Goal: Task Accomplishment & Management: Manage account settings

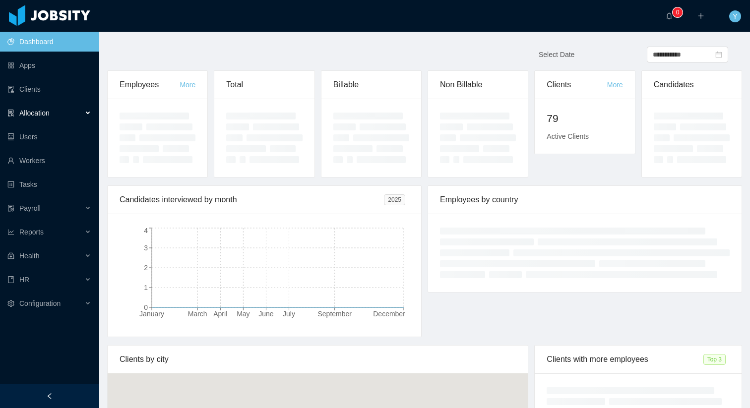
click at [56, 108] on div "Allocation" at bounding box center [49, 113] width 99 height 20
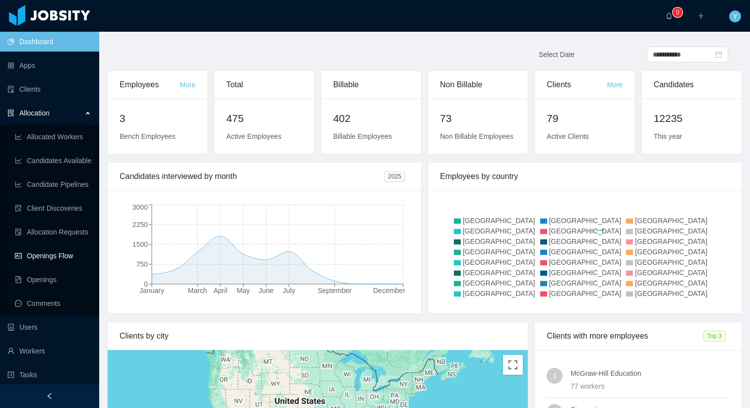
click at [59, 258] on link "Openings Flow" at bounding box center [53, 256] width 76 height 20
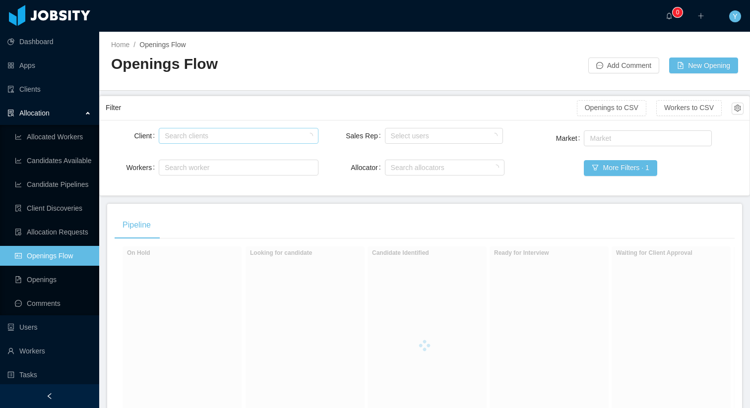
click at [194, 130] on div "Search clients" at bounding box center [237, 136] width 150 height 15
type input "******"
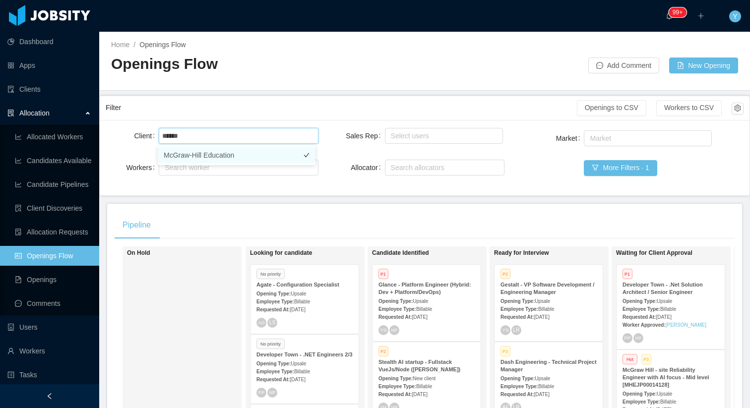
click at [234, 153] on li "McGraw-Hill Education" at bounding box center [237, 155] width 158 height 16
click at [246, 108] on div "Filter" at bounding box center [341, 108] width 471 height 18
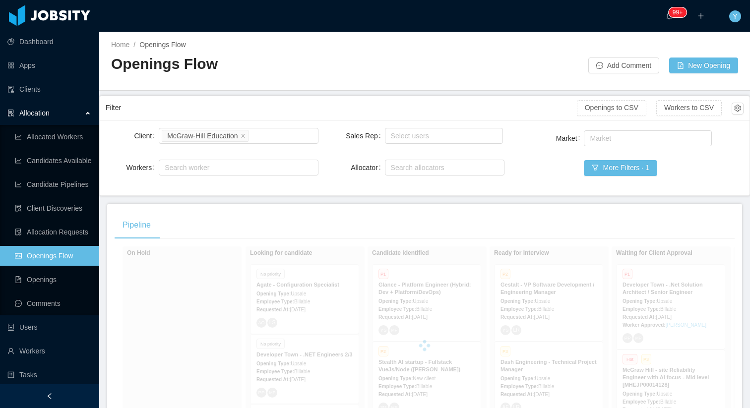
scroll to position [172, 0]
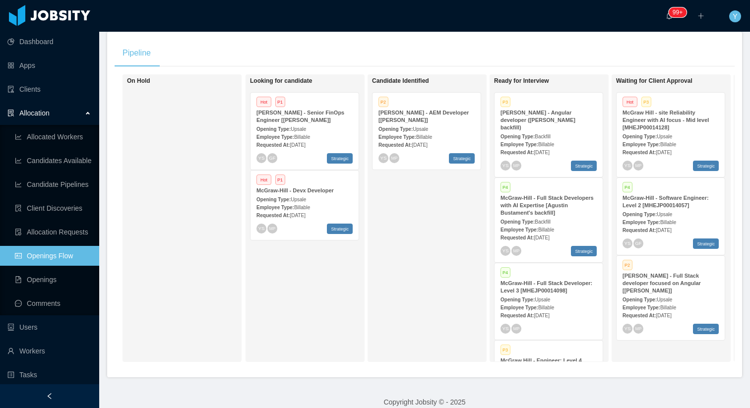
click at [547, 121] on strong "[PERSON_NAME] - Angular developer ([PERSON_NAME] backfill)" at bounding box center [538, 120] width 75 height 21
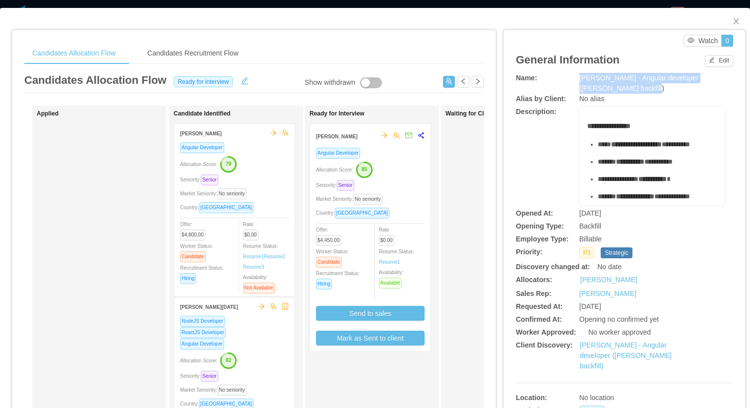
drag, startPoint x: 605, startPoint y: 87, endPoint x: 549, endPoint y: 80, distance: 57.0
click at [549, 80] on div "Name: [PERSON_NAME] - Angular developer ([PERSON_NAME] backfill)" at bounding box center [624, 83] width 217 height 21
copy div "[PERSON_NAME] - Angular developer ([PERSON_NAME] backfill)"
click at [401, 187] on div "Seniority: Senior" at bounding box center [370, 185] width 109 height 11
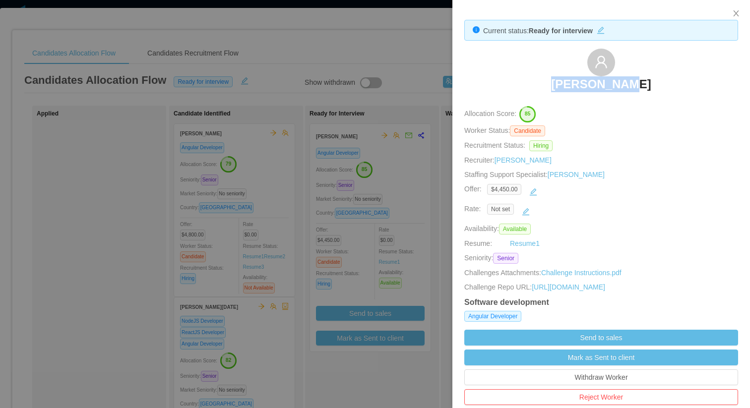
drag, startPoint x: 612, startPoint y: 89, endPoint x: 559, endPoint y: 91, distance: 53.6
click at [559, 91] on div "[PERSON_NAME]" at bounding box center [601, 74] width 274 height 50
copy h3 "[PERSON_NAME]"
click at [378, 11] on div at bounding box center [375, 204] width 750 height 408
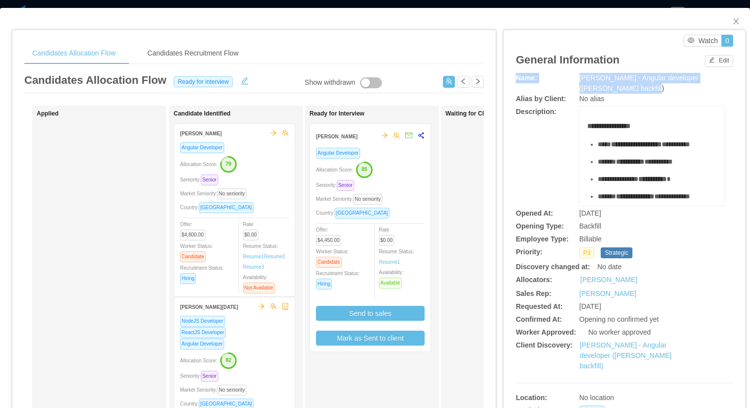
drag, startPoint x: 633, startPoint y: 89, endPoint x: 572, endPoint y: 72, distance: 62.8
click at [572, 72] on div "**********" at bounding box center [624, 54] width 217 height 38
click at [620, 92] on div "[PERSON_NAME] - Angular developer ([PERSON_NAME] backfill)" at bounding box center [652, 83] width 145 height 21
drag, startPoint x: 621, startPoint y: 88, endPoint x: 573, endPoint y: 79, distance: 48.5
click at [573, 79] on div "Name: [PERSON_NAME] - Angular developer ([PERSON_NAME] backfill)" at bounding box center [624, 83] width 217 height 21
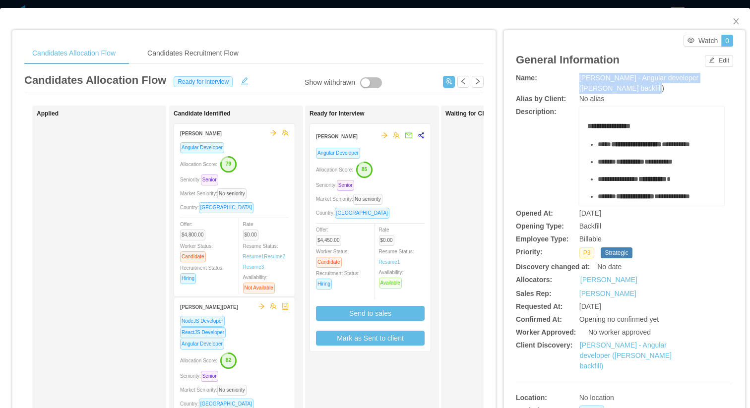
copy div "[PERSON_NAME] - Angular developer ([PERSON_NAME] backfill)"
click at [403, 221] on div "Angular Developer Allocation Score: 85 Seniority: Senior Market Seniority: No s…" at bounding box center [370, 246] width 109 height 198
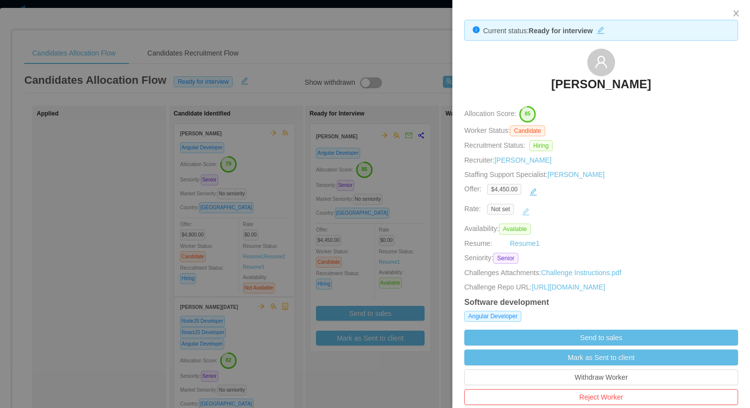
click at [525, 212] on button "button" at bounding box center [526, 212] width 16 height 16
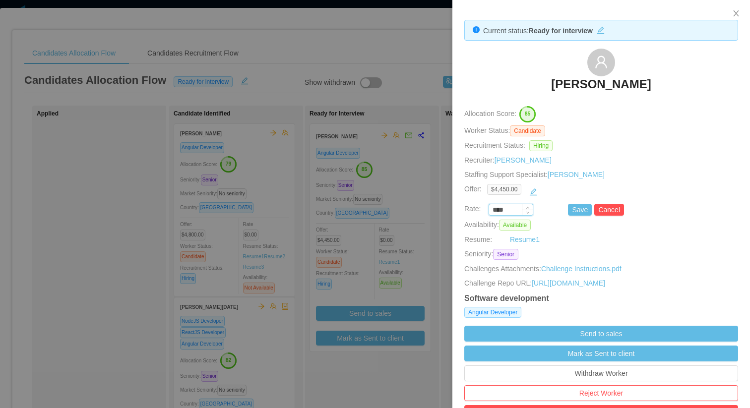
drag, startPoint x: 510, startPoint y: 210, endPoint x: 494, endPoint y: 210, distance: 15.9
click at [483, 210] on div "**** Save Cancel" at bounding box center [590, 210] width 274 height 12
paste input "***"
type input "*******"
click at [579, 209] on button "Save" at bounding box center [580, 210] width 24 height 12
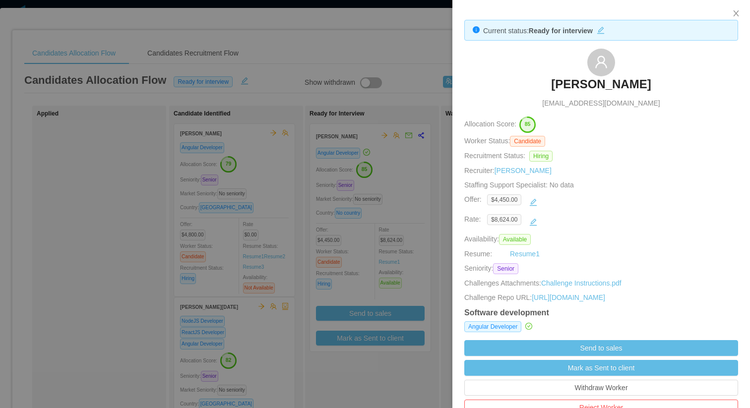
click at [355, 161] on div at bounding box center [375, 204] width 750 height 408
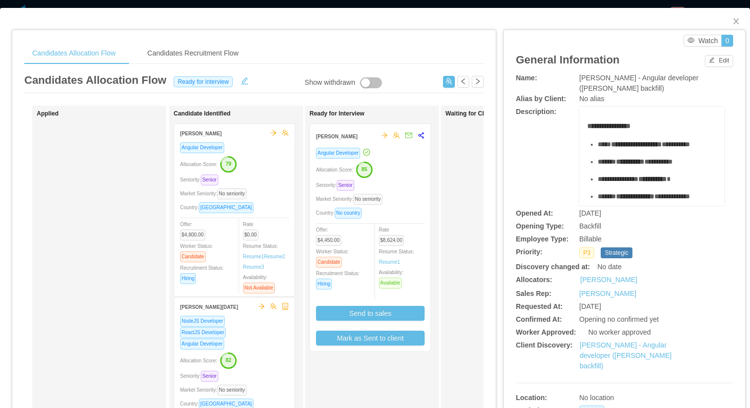
click at [340, 27] on div "Candidates Allocation Flow Candidates Recruitment Flow Candidates Allocation Fl…" at bounding box center [254, 317] width 484 height 595
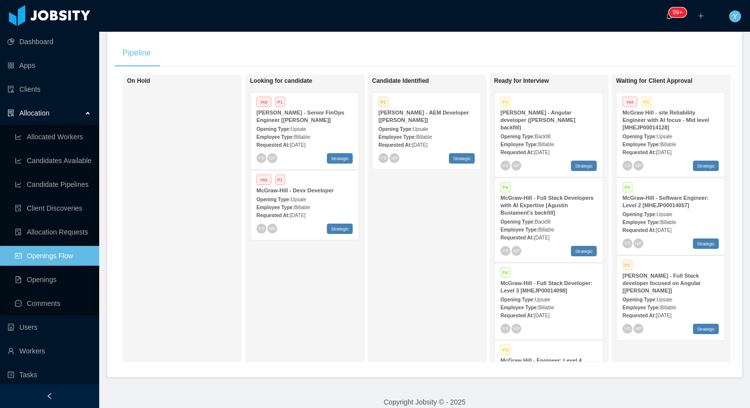
click at [444, 69] on div "Pipeline On Hold Looking for candidate Hot P1 [PERSON_NAME] - Senior FinOps Eng…" at bounding box center [424, 205] width 635 height 346
click at [686, 136] on div "Opening Type: Upsale" at bounding box center [671, 136] width 96 height 10
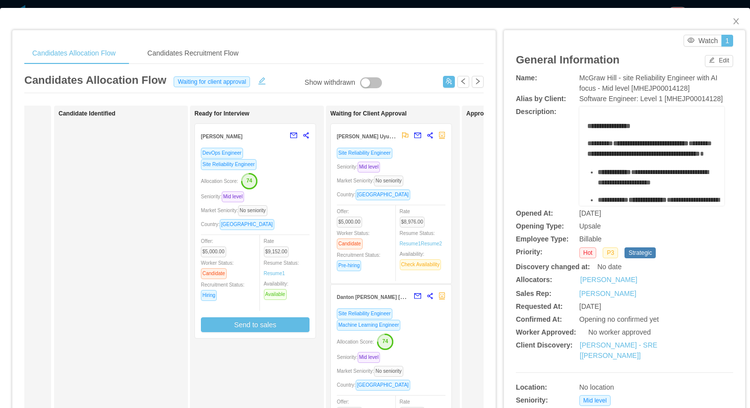
scroll to position [0, 122]
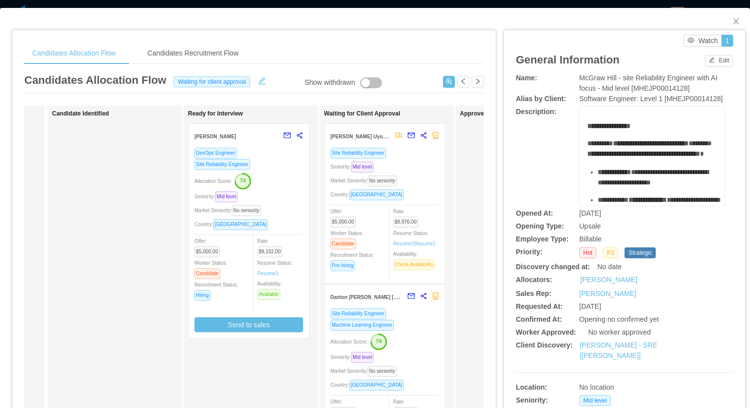
click at [422, 142] on div at bounding box center [415, 136] width 49 height 24
click at [421, 154] on div "Site Reliability Engineer" at bounding box center [384, 152] width 109 height 11
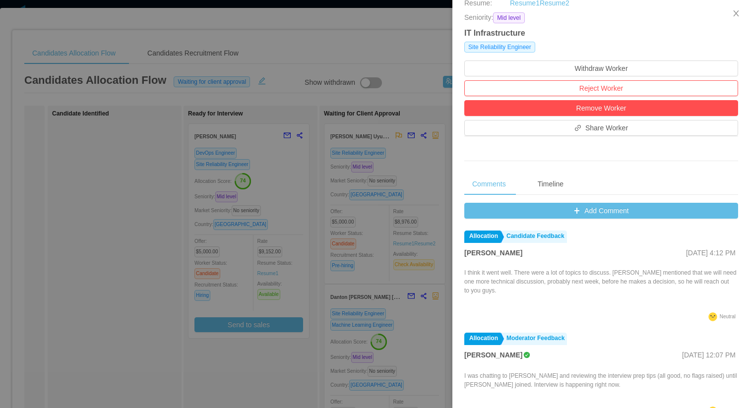
scroll to position [308, 0]
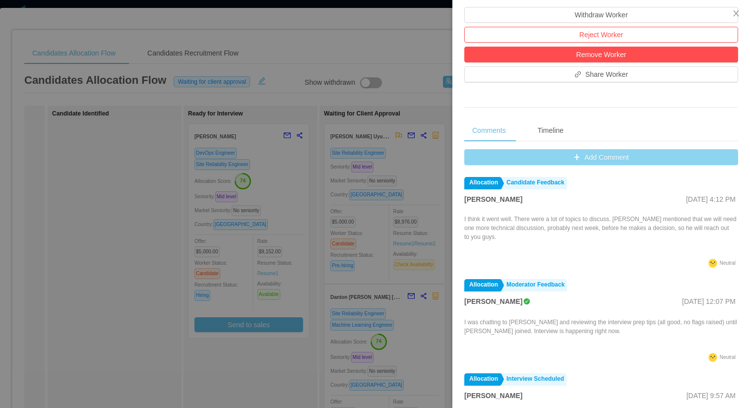
click at [580, 159] on button "Add Comment" at bounding box center [601, 157] width 274 height 16
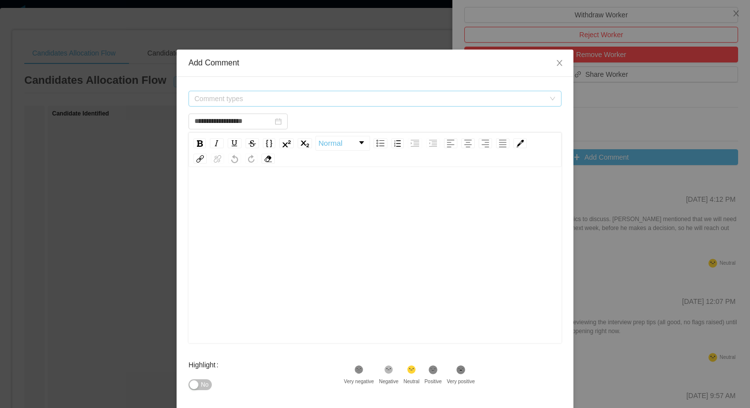
click at [324, 94] on span "Comment types" at bounding box center [370, 99] width 350 height 10
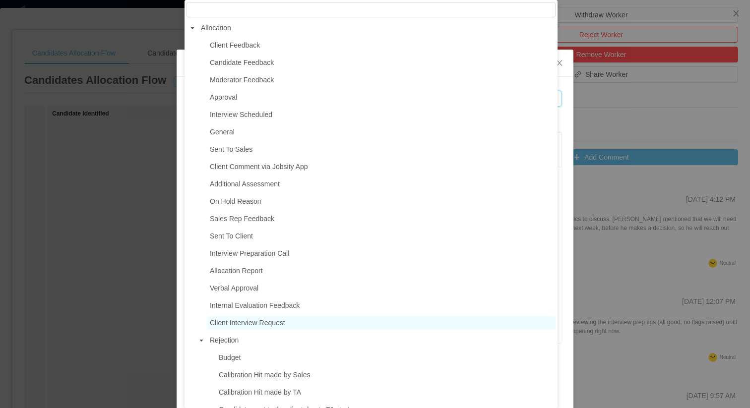
click at [254, 326] on span "Client Interview Request" at bounding box center [247, 323] width 75 height 8
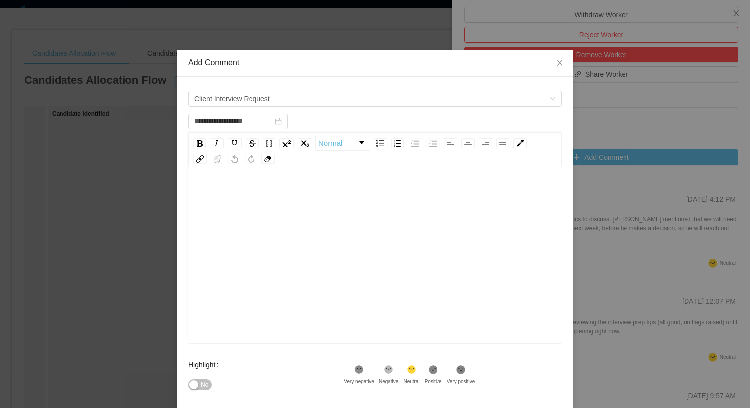
click at [346, 277] on div "rdw-editor" at bounding box center [375, 271] width 358 height 174
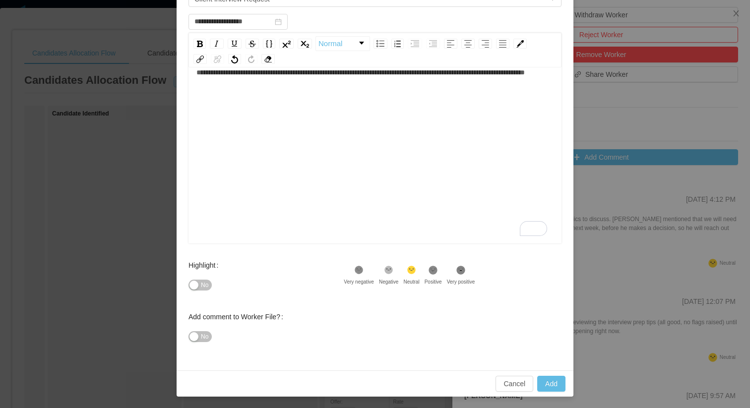
scroll to position [100, 0]
type input "**********"
click at [537, 384] on button "Add" at bounding box center [551, 384] width 28 height 16
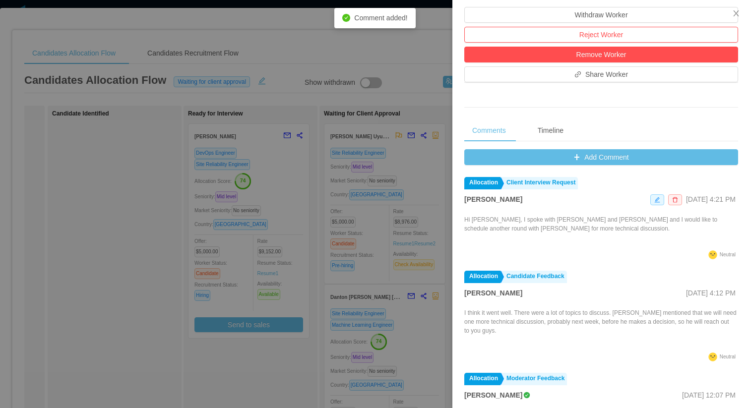
click at [379, 241] on div at bounding box center [375, 204] width 750 height 408
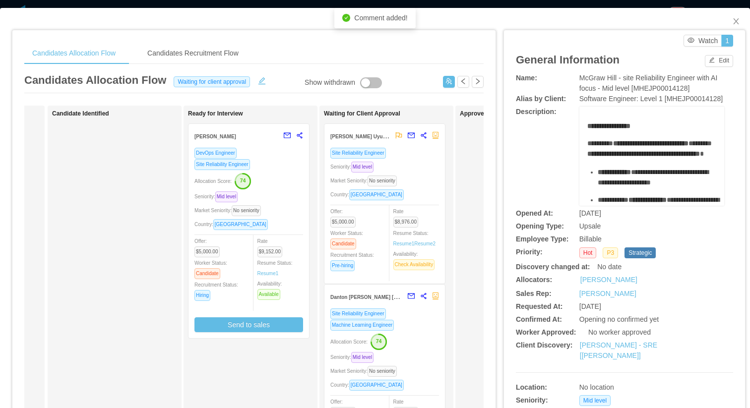
click at [423, 353] on div "Seniority: Mid level" at bounding box center [384, 357] width 109 height 11
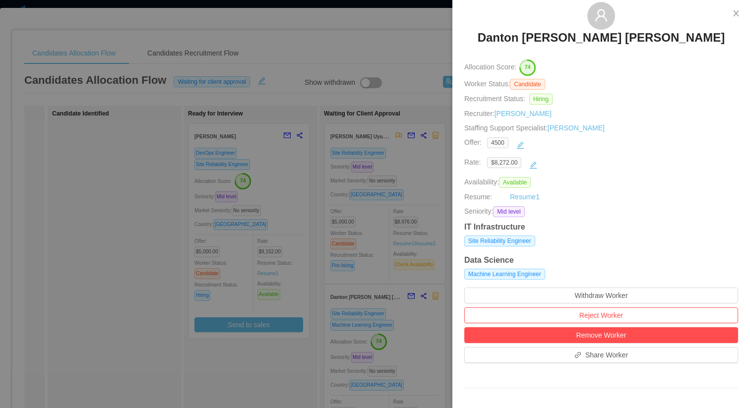
scroll to position [402, 0]
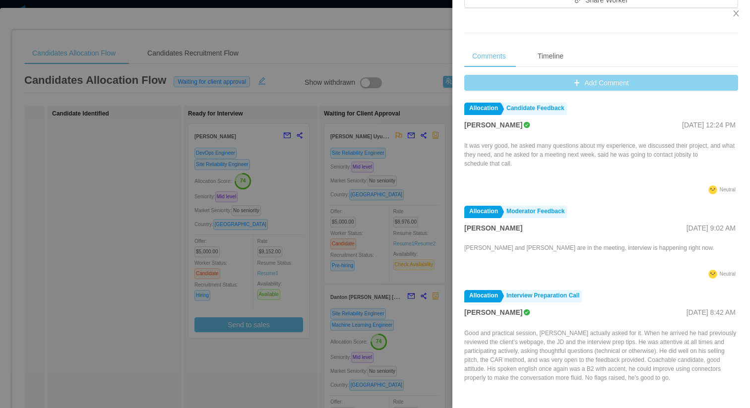
click at [602, 89] on button "Add Comment" at bounding box center [601, 83] width 274 height 16
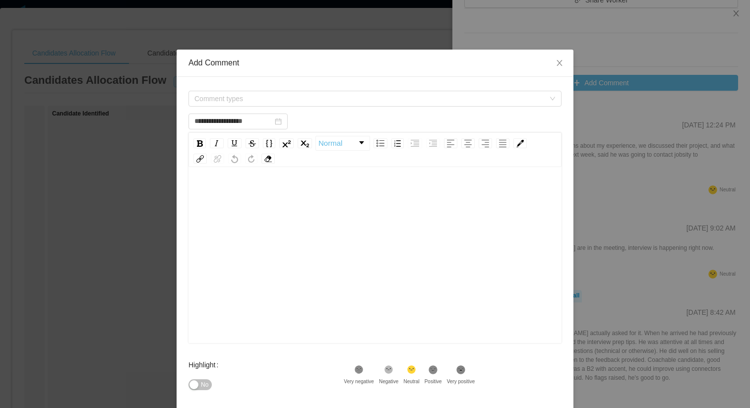
click at [278, 90] on div "Comment types" at bounding box center [375, 99] width 373 height 20
click at [274, 93] on span "Comment types" at bounding box center [372, 98] width 355 height 15
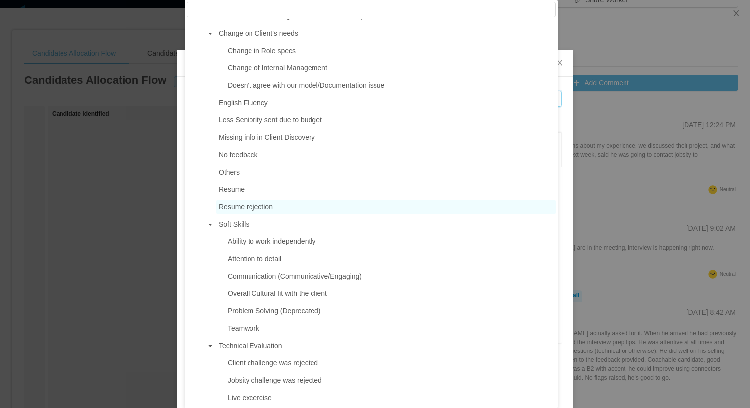
scroll to position [446, 0]
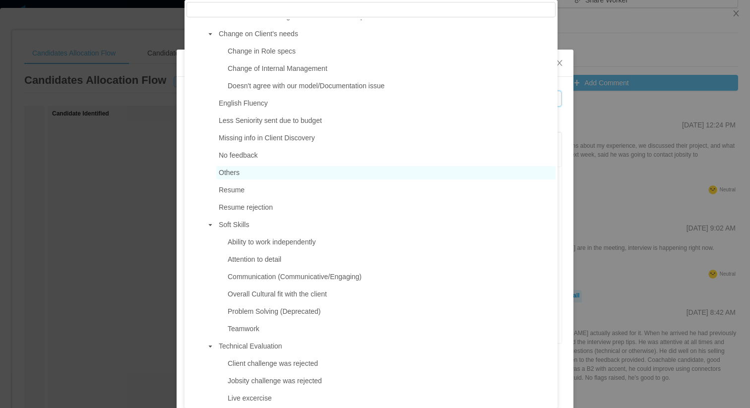
click at [292, 174] on span "Others" at bounding box center [385, 172] width 339 height 13
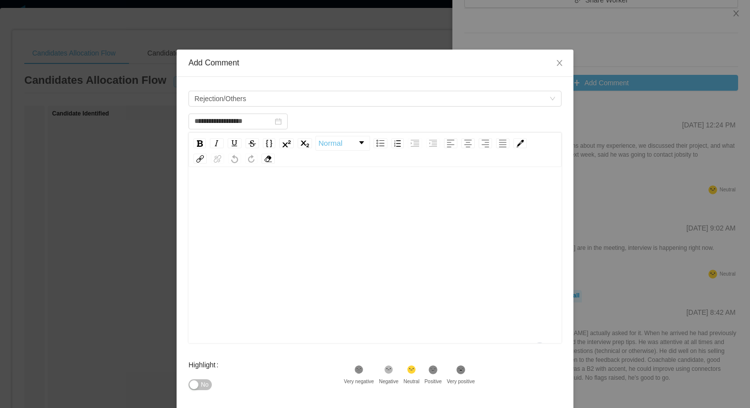
click at [309, 219] on div "To enrich screen reader interactions, please activate Accessibility in Grammarl…" at bounding box center [375, 271] width 358 height 174
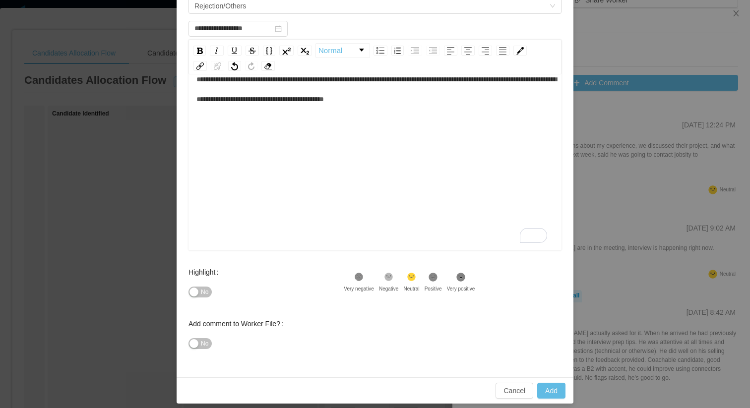
scroll to position [100, 0]
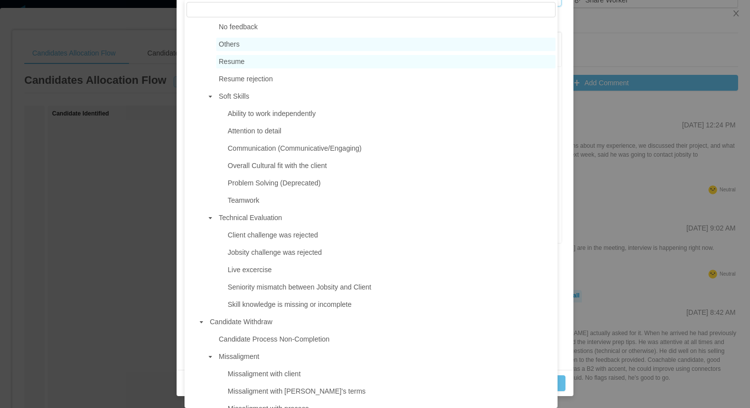
scroll to position [607, 0]
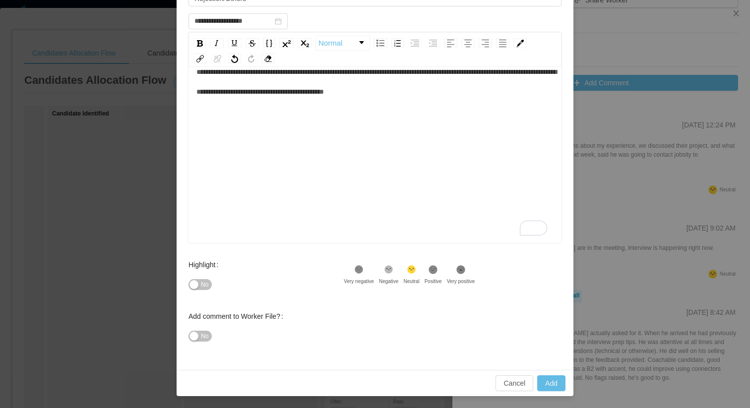
click at [569, 246] on div "**********" at bounding box center [375, 173] width 397 height 393
click at [560, 384] on button "Add" at bounding box center [551, 384] width 28 height 16
type input "**********"
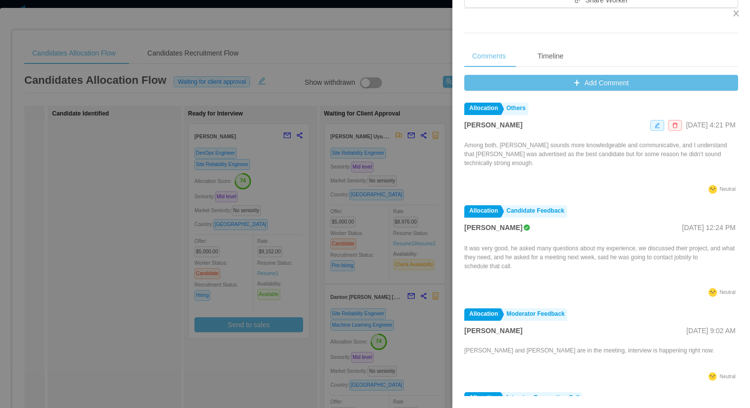
click at [189, 209] on div at bounding box center [375, 204] width 750 height 408
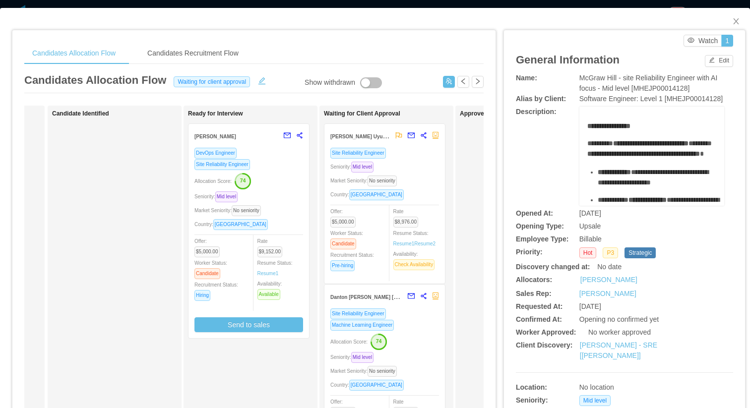
click at [295, 157] on div "DevOps Engineer" at bounding box center [249, 152] width 109 height 11
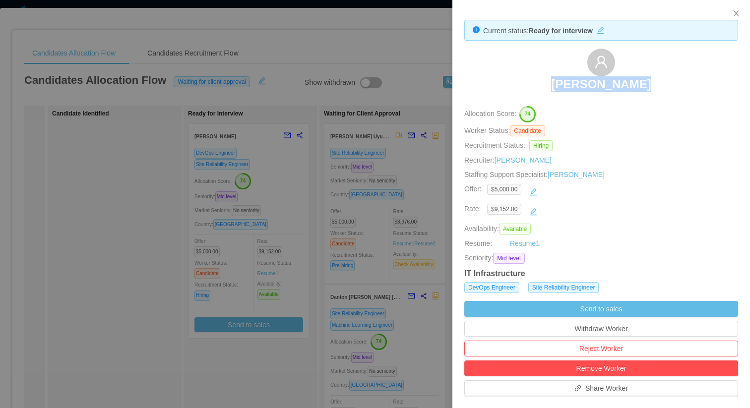
drag, startPoint x: 639, startPoint y: 79, endPoint x: 564, endPoint y: 80, distance: 75.4
click at [564, 80] on div "[PERSON_NAME]" at bounding box center [601, 74] width 274 height 50
copy h3 "[PERSON_NAME]"
click at [451, 50] on div at bounding box center [375, 204] width 750 height 408
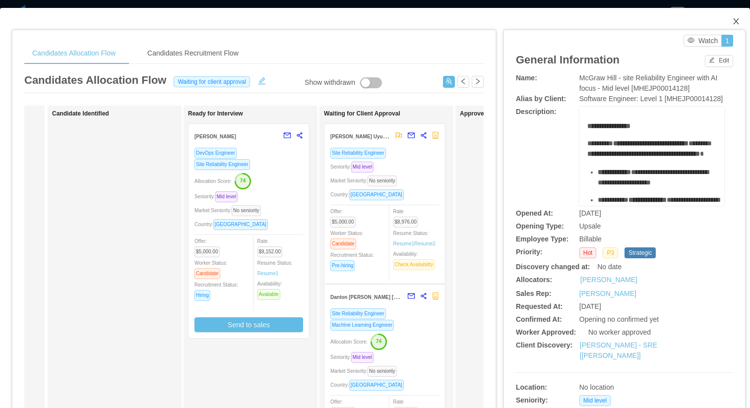
click at [722, 21] on span "Close" at bounding box center [736, 22] width 28 height 28
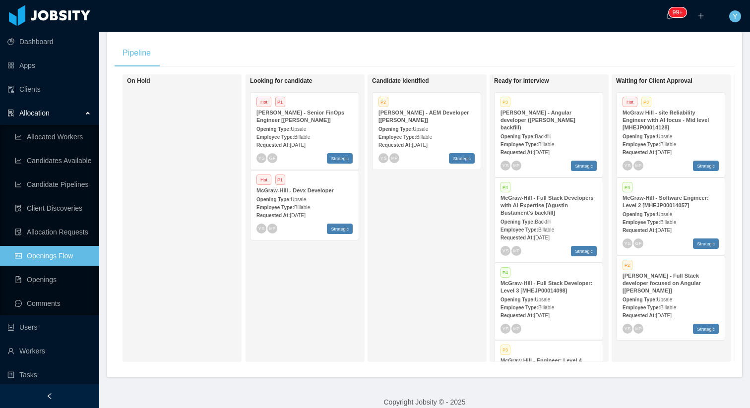
click at [690, 310] on div "Requested At: [DATE]" at bounding box center [671, 315] width 96 height 10
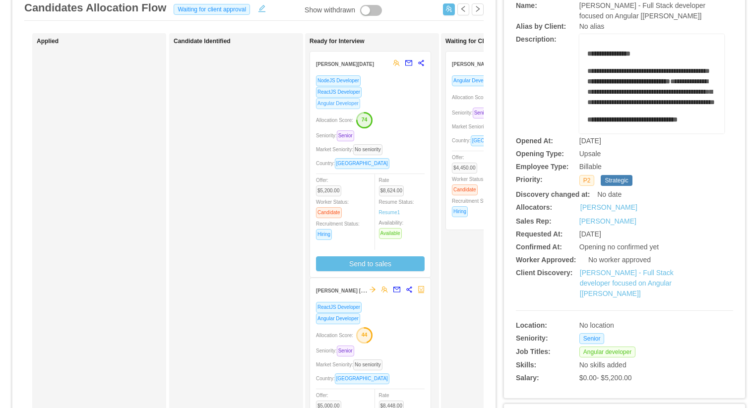
scroll to position [70, 0]
